Goal: Task Accomplishment & Management: Complete application form

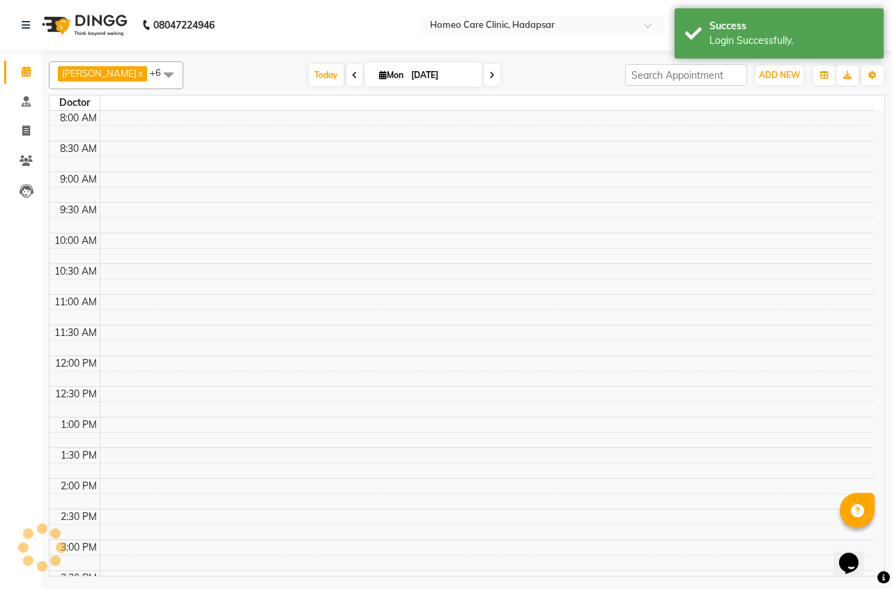
select select "en"
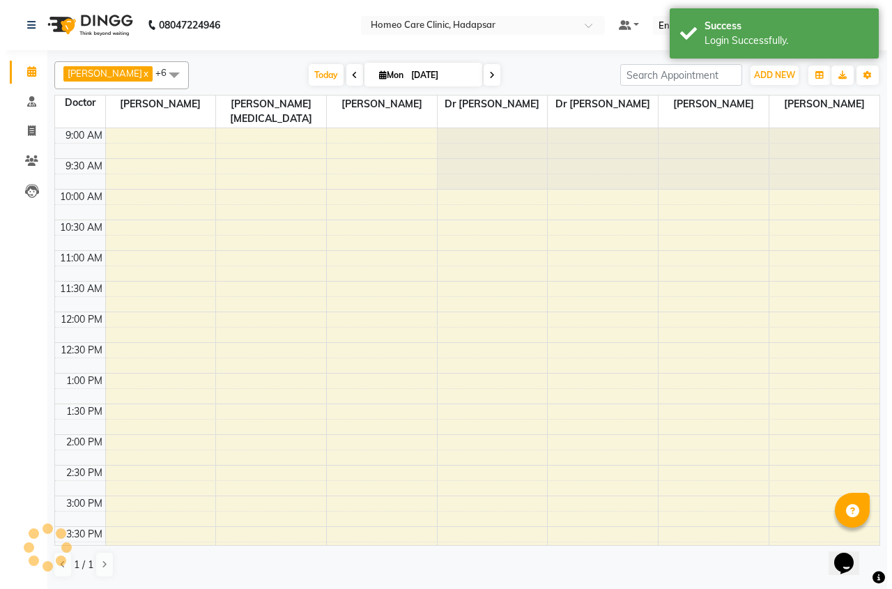
scroll to position [415, 0]
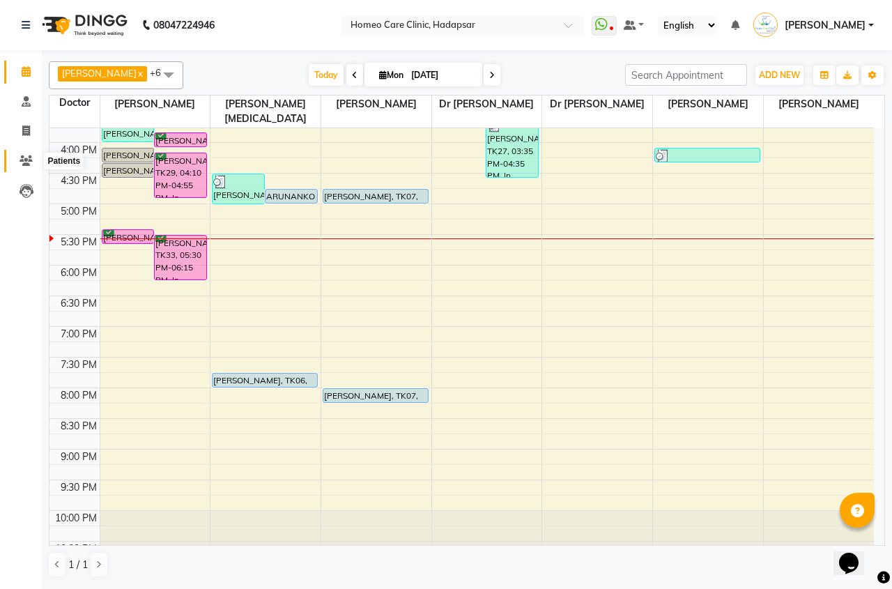
click at [28, 164] on icon at bounding box center [26, 160] width 13 height 10
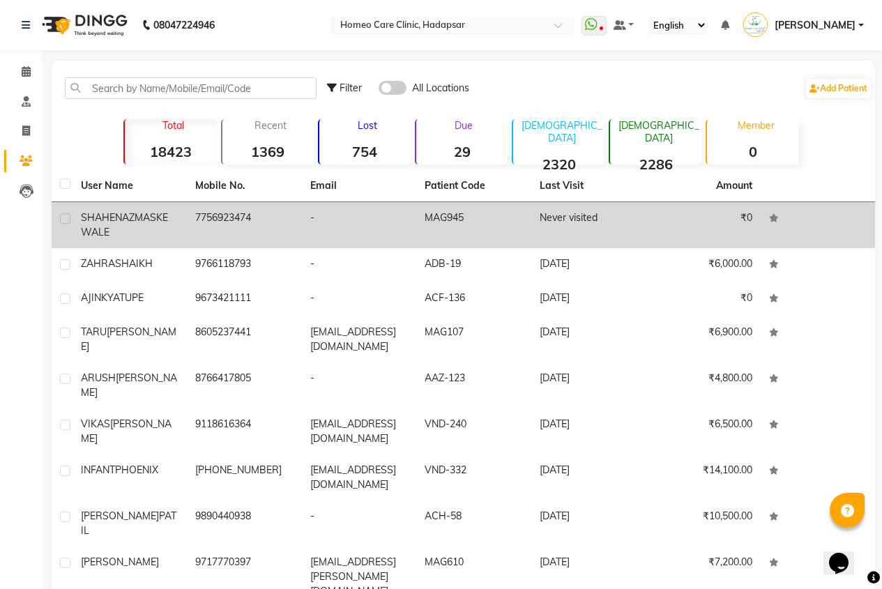
click at [104, 233] on span "MASKEWALE" at bounding box center [124, 224] width 87 height 27
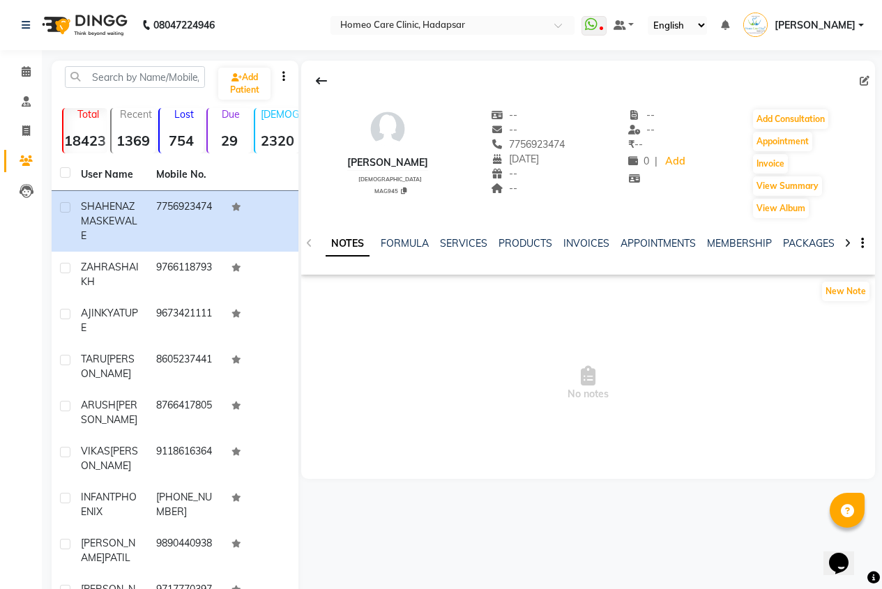
drag, startPoint x: 342, startPoint y: 158, endPoint x: 473, endPoint y: 162, distance: 131.8
click at [473, 162] on div "SHAHENAZ MASKEWALE [DEMOGRAPHIC_DATA] MAG945 -- -- 7756923474 [DATE] -- -- -- -…" at bounding box center [588, 156] width 574 height 125
copy div "[PERSON_NAME]"
click at [850, 245] on icon at bounding box center [847, 243] width 6 height 10
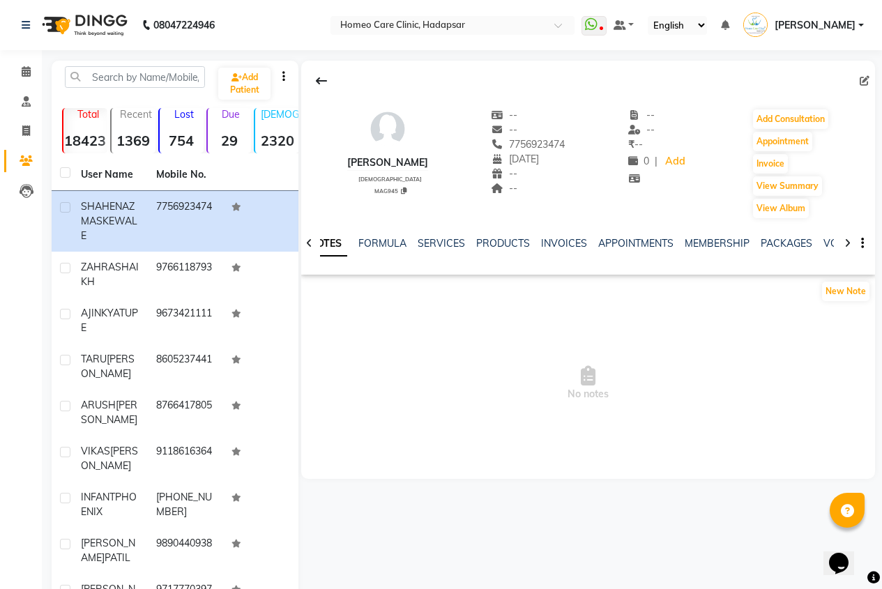
click at [850, 245] on icon at bounding box center [847, 243] width 6 height 10
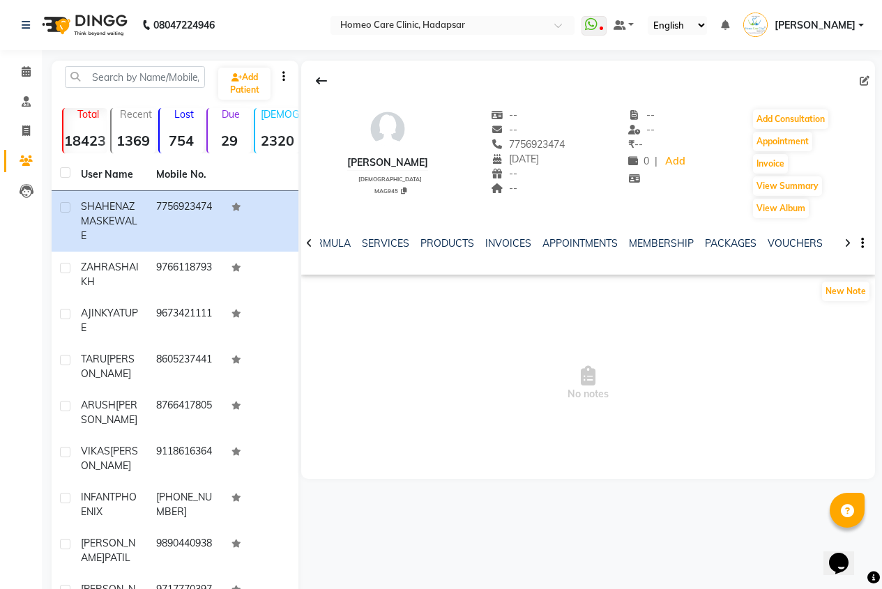
click at [850, 245] on div at bounding box center [847, 242] width 16 height 27
click at [851, 245] on div at bounding box center [847, 242] width 16 height 27
click at [852, 245] on div at bounding box center [847, 242] width 16 height 27
click at [852, 246] on div at bounding box center [847, 242] width 16 height 27
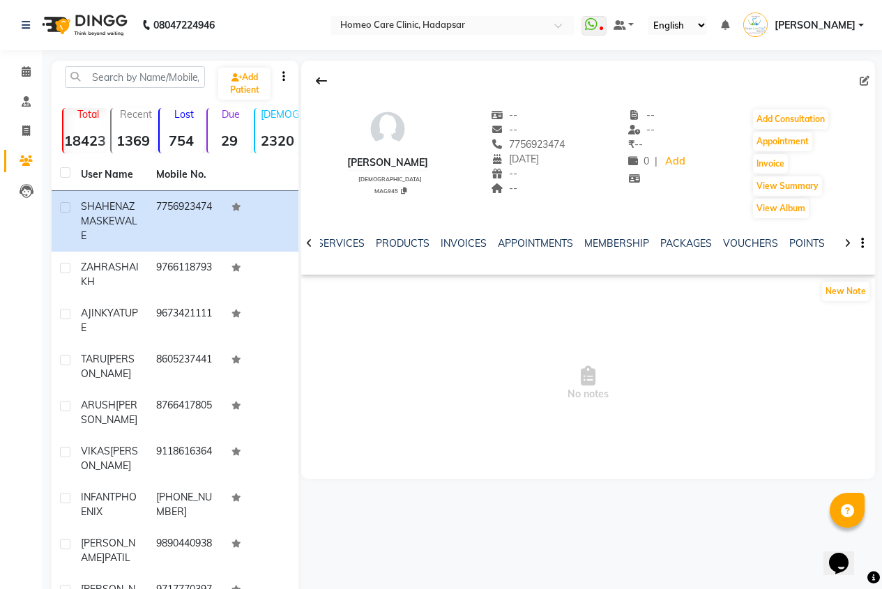
click at [852, 246] on div at bounding box center [847, 242] width 16 height 27
click at [852, 246] on div "NOTES FORMULA SERVICES PRODUCTS INVOICES APPOINTMENTS MEMBERSHIP PACKAGES VOUCH…" at bounding box center [588, 244] width 574 height 48
click at [818, 243] on link "FORMS" at bounding box center [819, 243] width 35 height 13
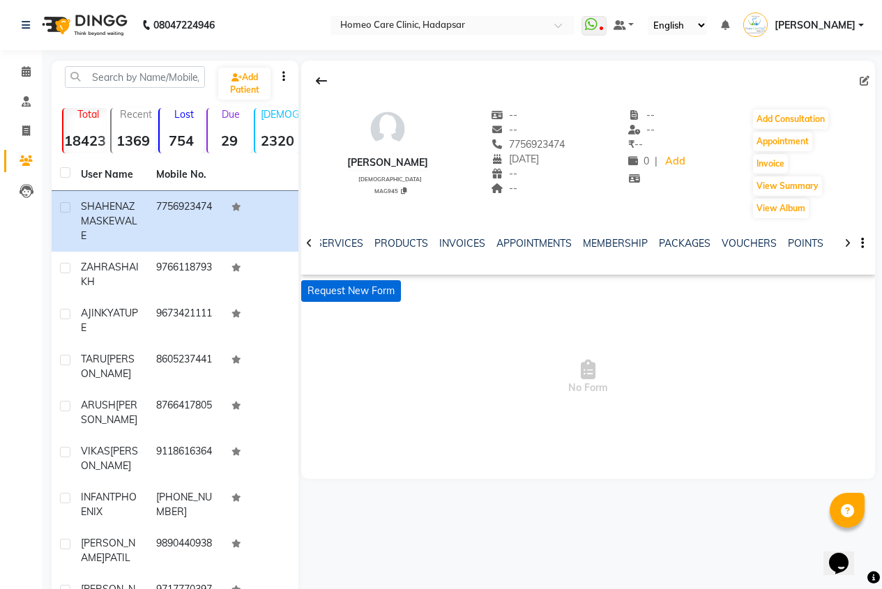
click at [386, 288] on button "Request New Form" at bounding box center [351, 291] width 100 height 22
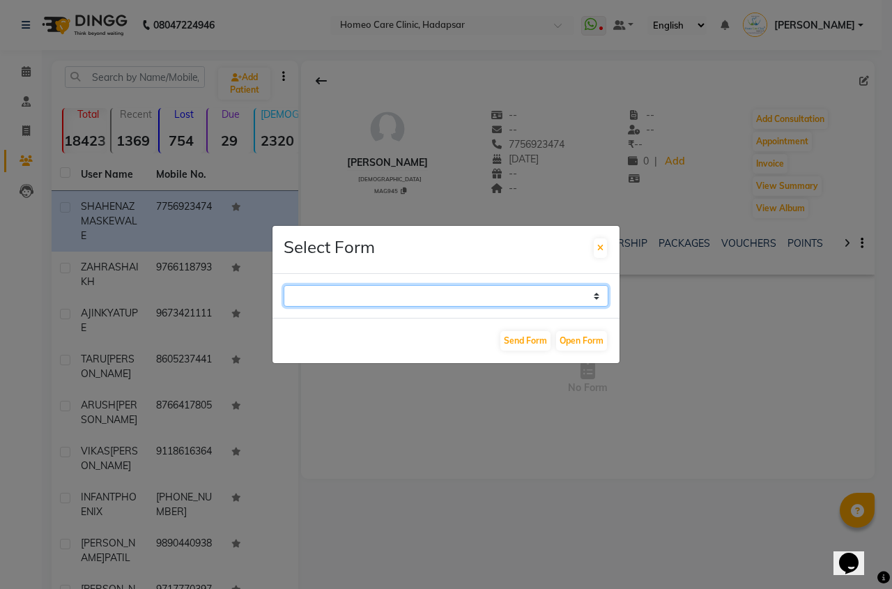
click at [600, 296] on select "Case Taking Form" at bounding box center [446, 296] width 325 height 22
select select "196"
click at [284, 285] on select "Case Taking Form" at bounding box center [446, 296] width 325 height 22
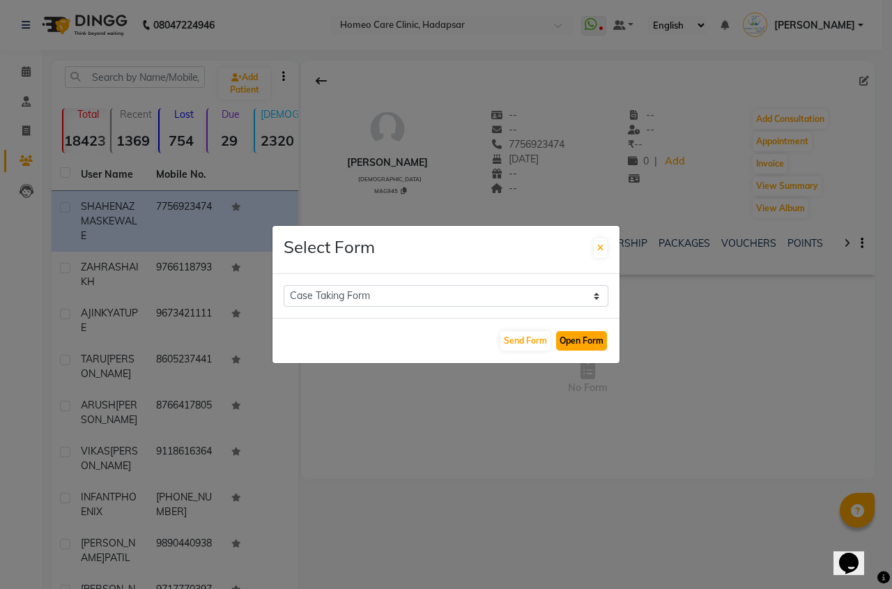
click at [588, 342] on button "Open Form" at bounding box center [581, 341] width 51 height 20
